Goal: Task Accomplishment & Management: Use online tool/utility

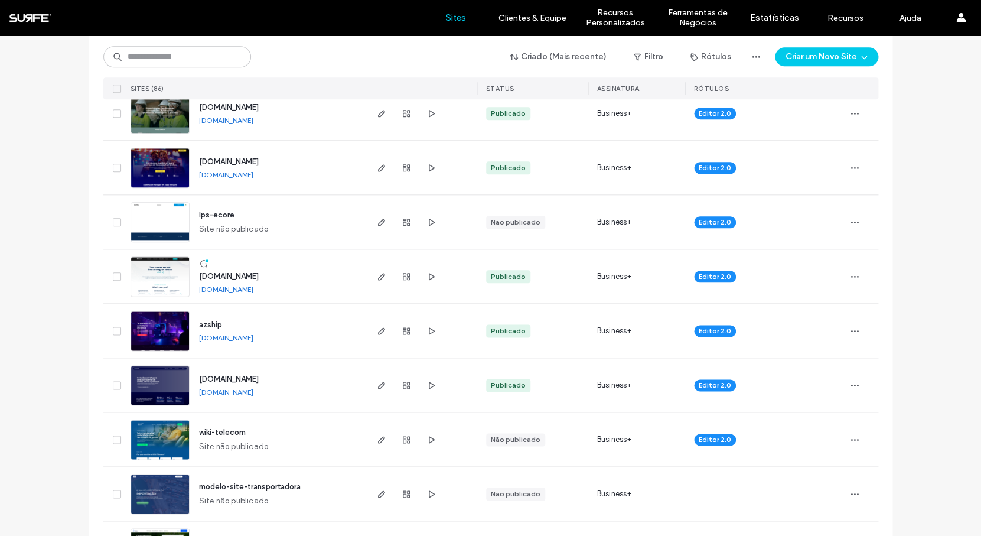
scroll to position [488, 0]
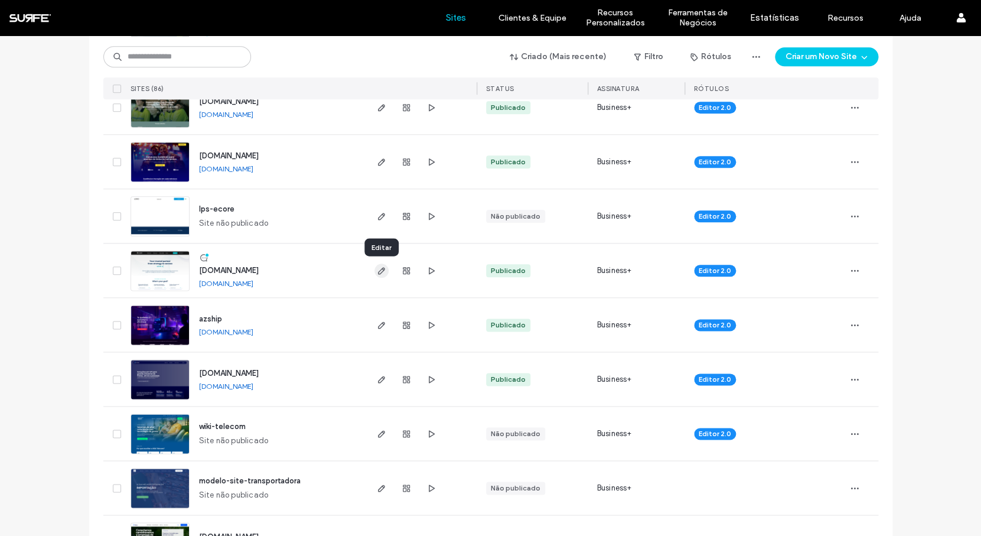
click at [385, 270] on icon "button" at bounding box center [381, 270] width 9 height 9
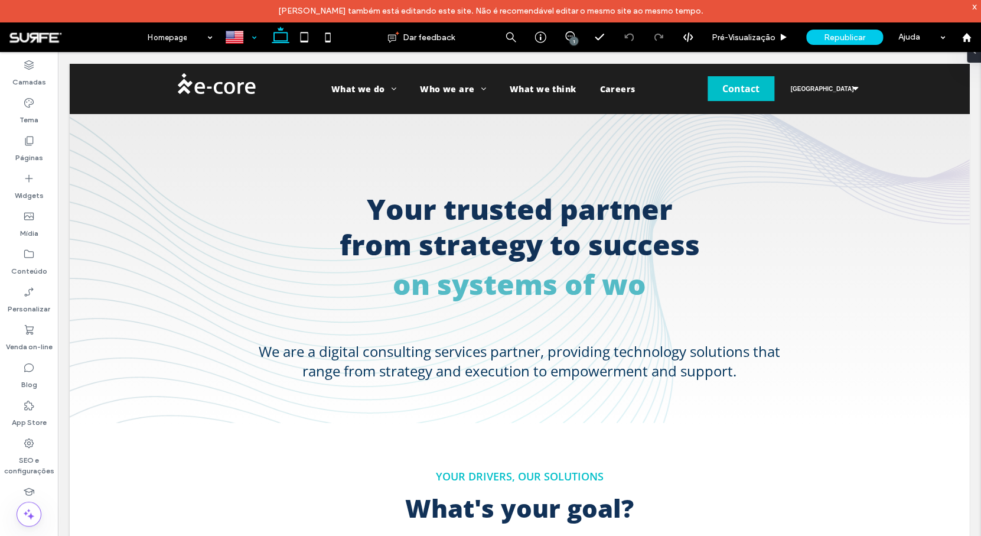
click at [240, 34] on div at bounding box center [240, 37] width 43 height 28
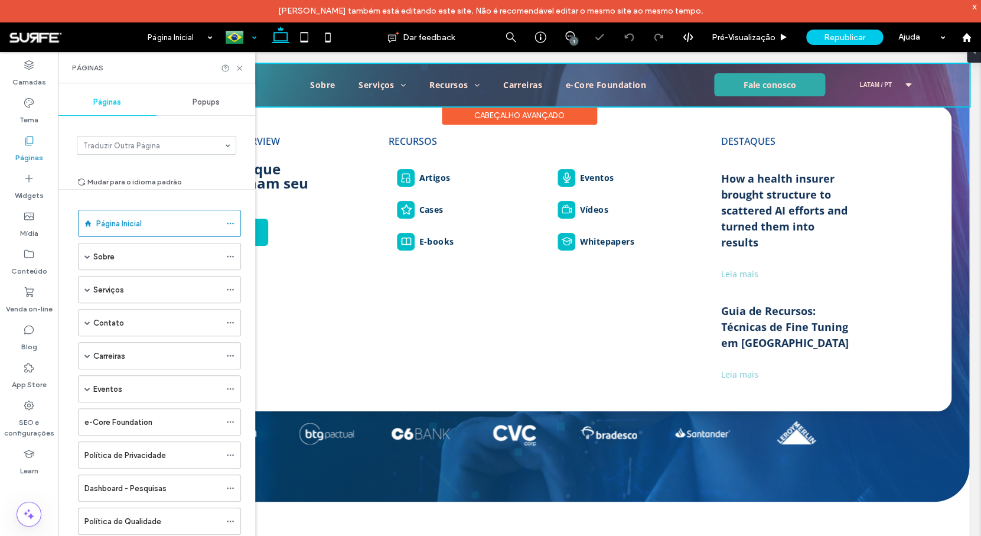
select select "******"
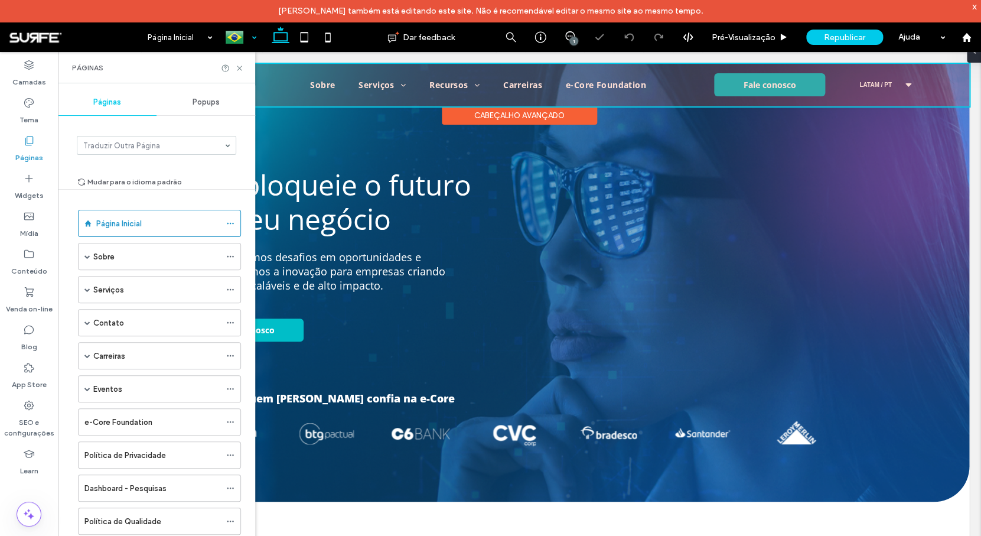
click at [490, 87] on div at bounding box center [519, 85] width 899 height 43
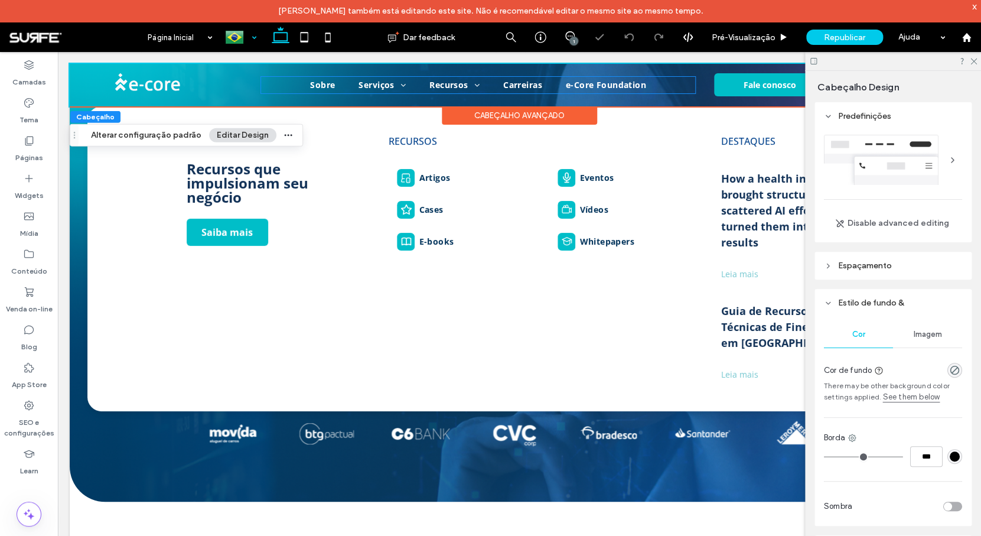
click at [490, 87] on link "Recursos" at bounding box center [454, 85] width 74 height 17
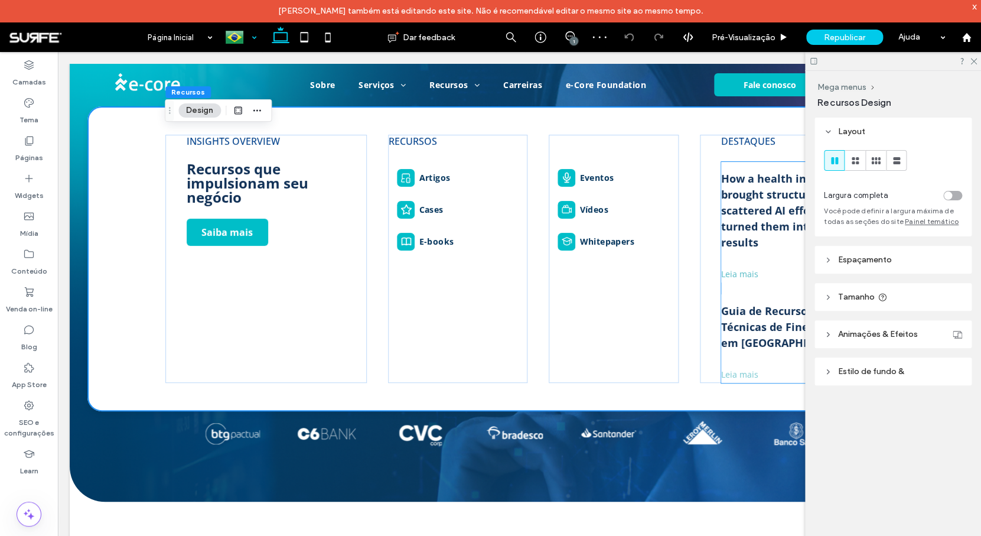
click at [733, 188] on link "How a health insurer brought structure to scattered AI efforts and turned them …" at bounding box center [787, 211] width 132 height 80
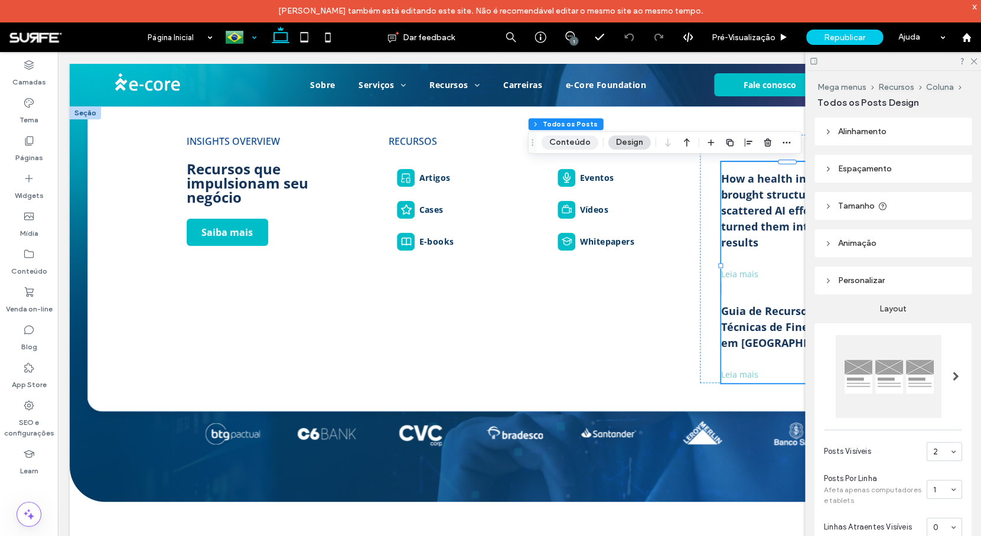
click at [575, 140] on button "Conteúdo" at bounding box center [569, 142] width 57 height 14
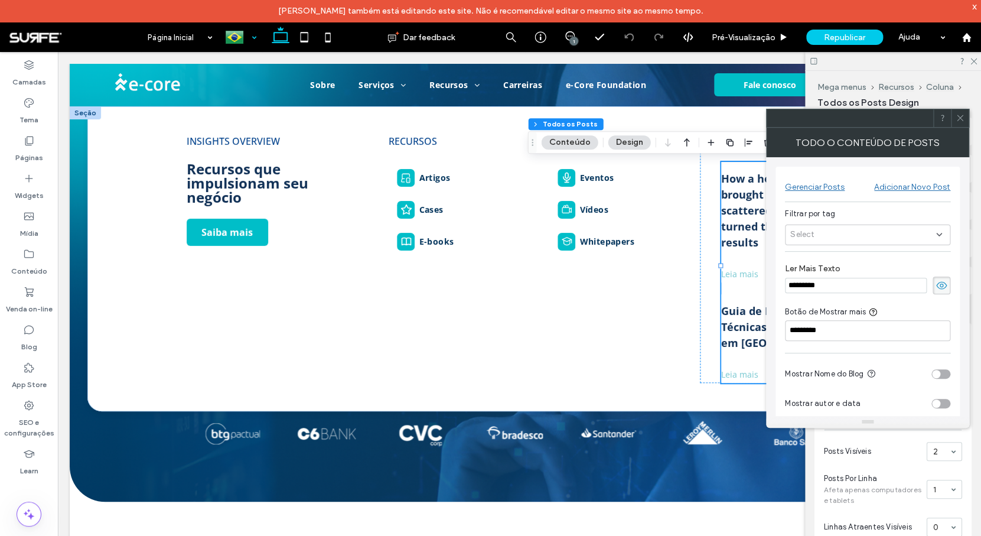
click at [877, 233] on div "Select" at bounding box center [867, 234] width 165 height 21
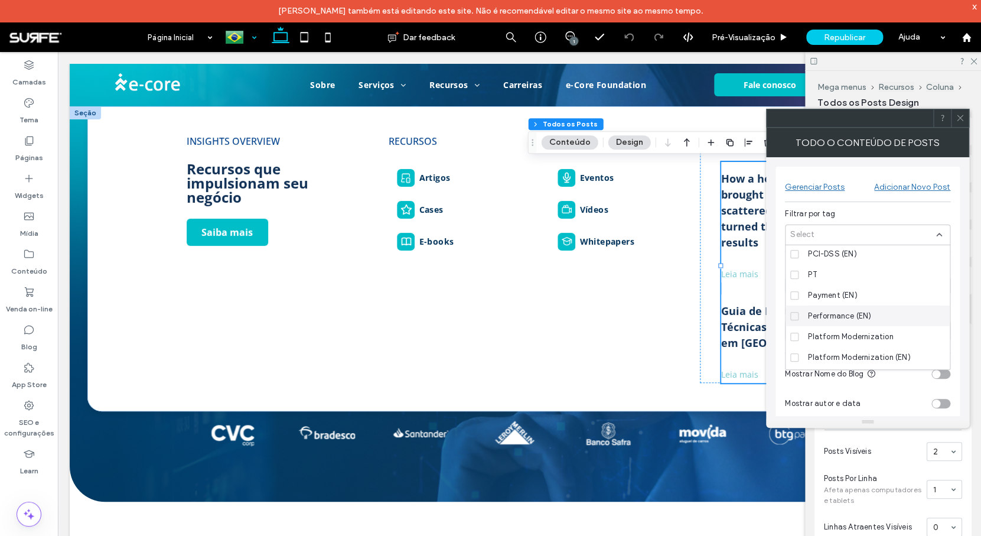
scroll to position [4420, 0]
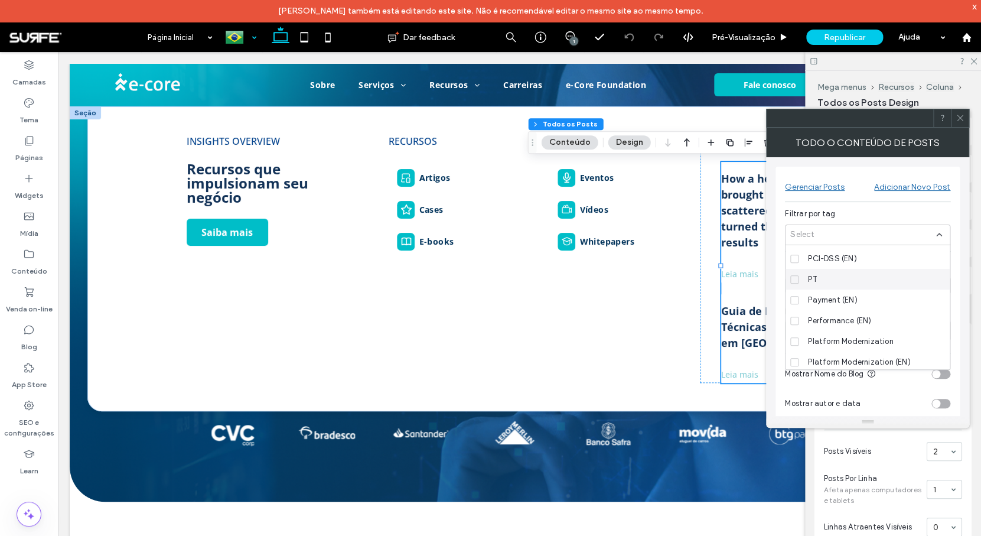
click at [868, 278] on div "PT" at bounding box center [871, 279] width 137 height 21
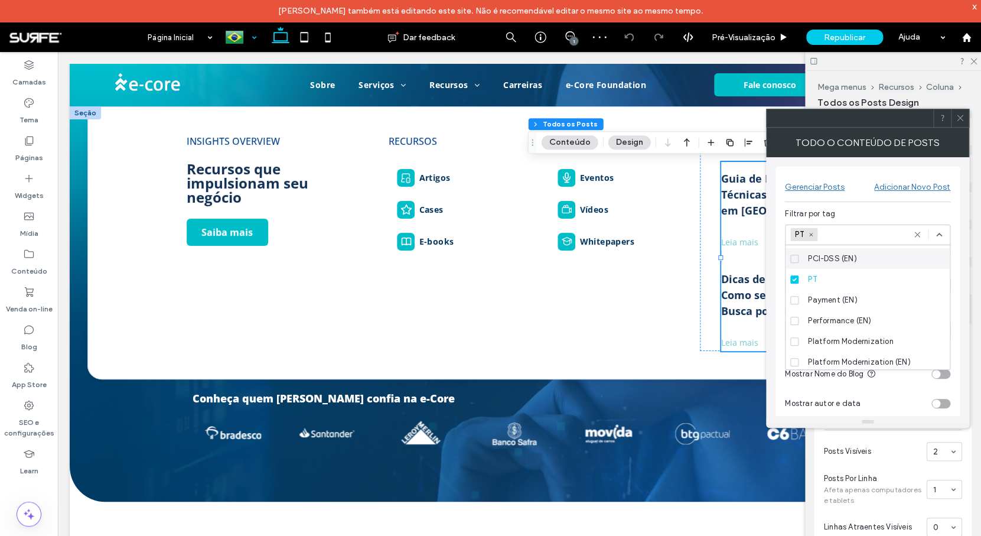
click at [964, 119] on icon at bounding box center [959, 117] width 9 height 9
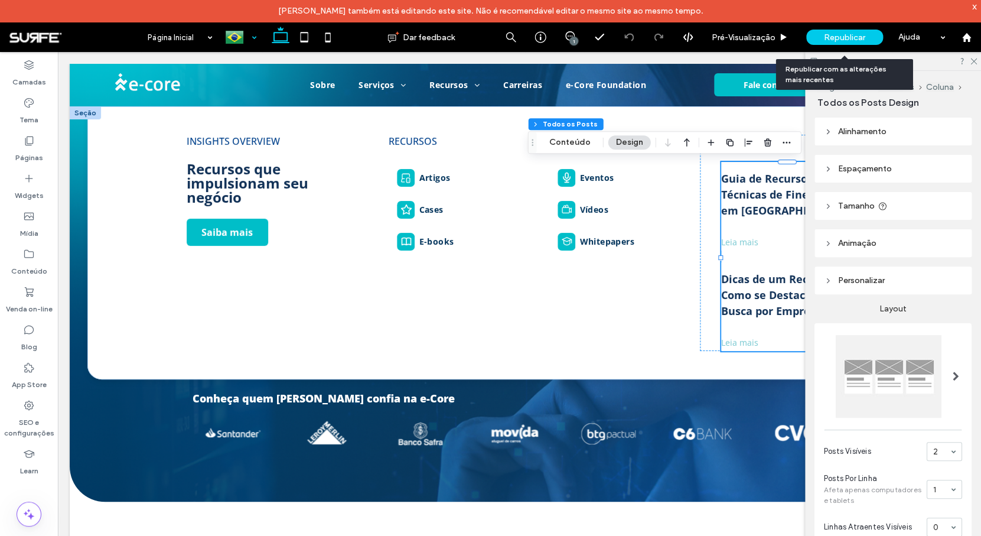
click at [853, 38] on span "Republicar" at bounding box center [844, 37] width 41 height 10
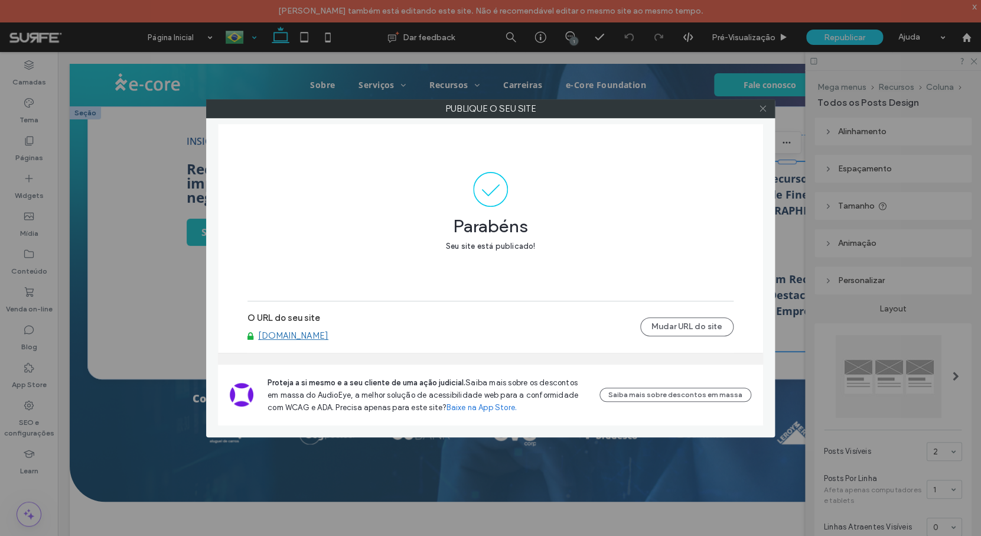
click at [765, 111] on use at bounding box center [762, 109] width 6 height 6
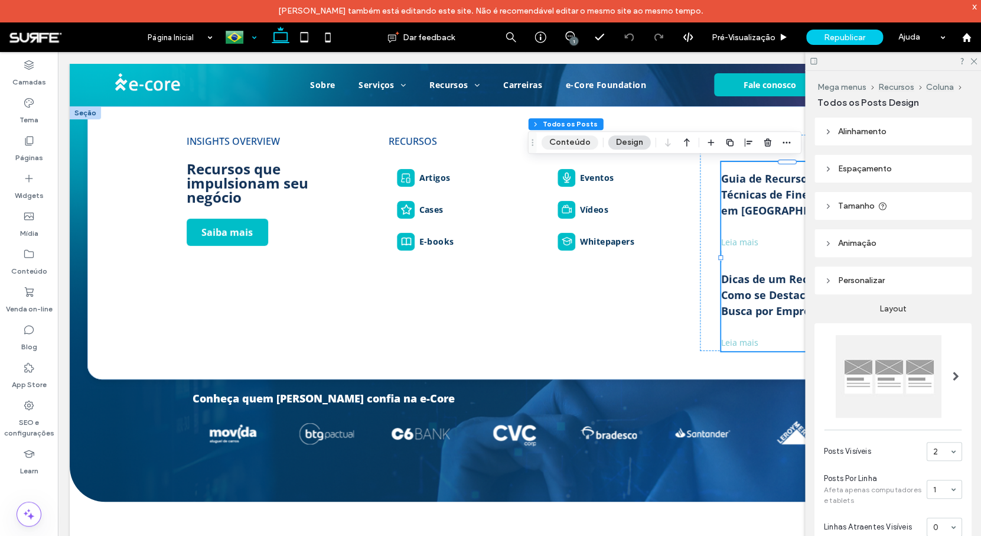
click at [581, 142] on button "Conteúdo" at bounding box center [569, 142] width 57 height 14
